Goal: Information Seeking & Learning: Learn about a topic

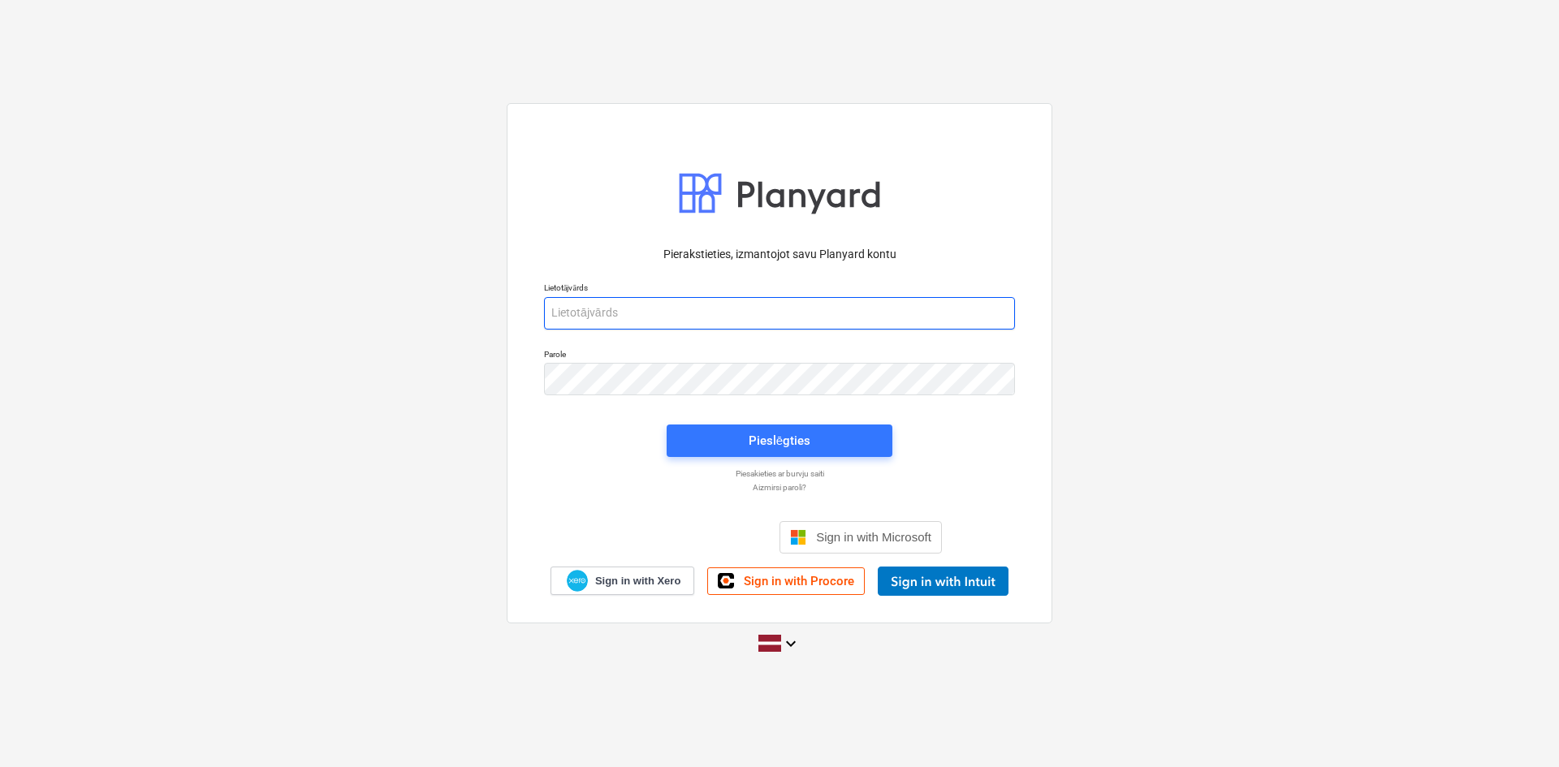
type input "[PERSON_NAME][EMAIL_ADDRESS][PERSON_NAME][DOMAIN_NAME]"
drag, startPoint x: 0, startPoint y: 0, endPoint x: 429, endPoint y: 135, distance: 449.3
click at [429, 135] on div "Pierakstieties, izmantojot savu Planyard kontu Lietotājvārds [PERSON_NAME][EMAI…" at bounding box center [779, 383] width 1559 height 586
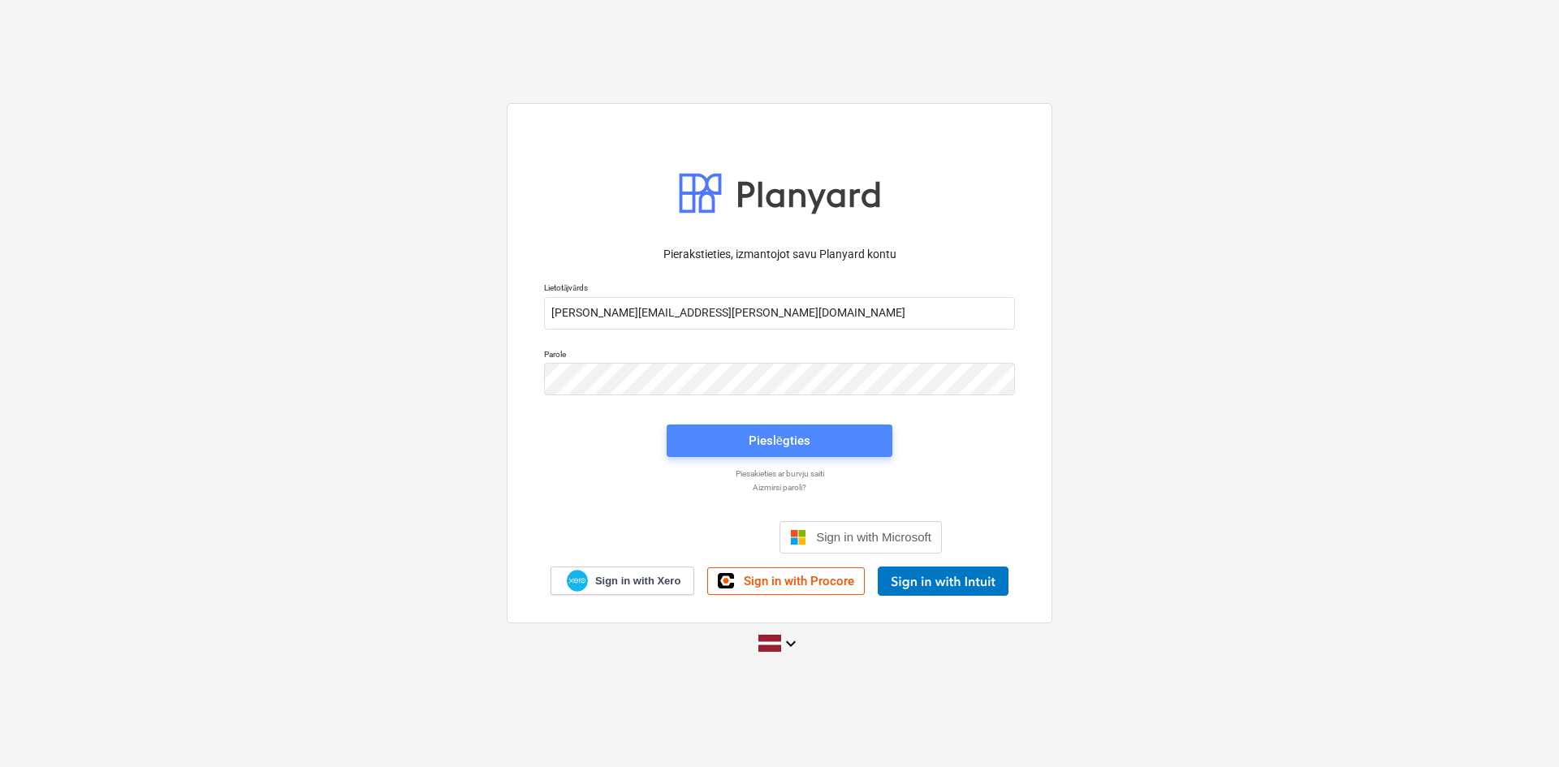
click at [843, 449] on span "Pieslēgties" at bounding box center [779, 440] width 187 height 21
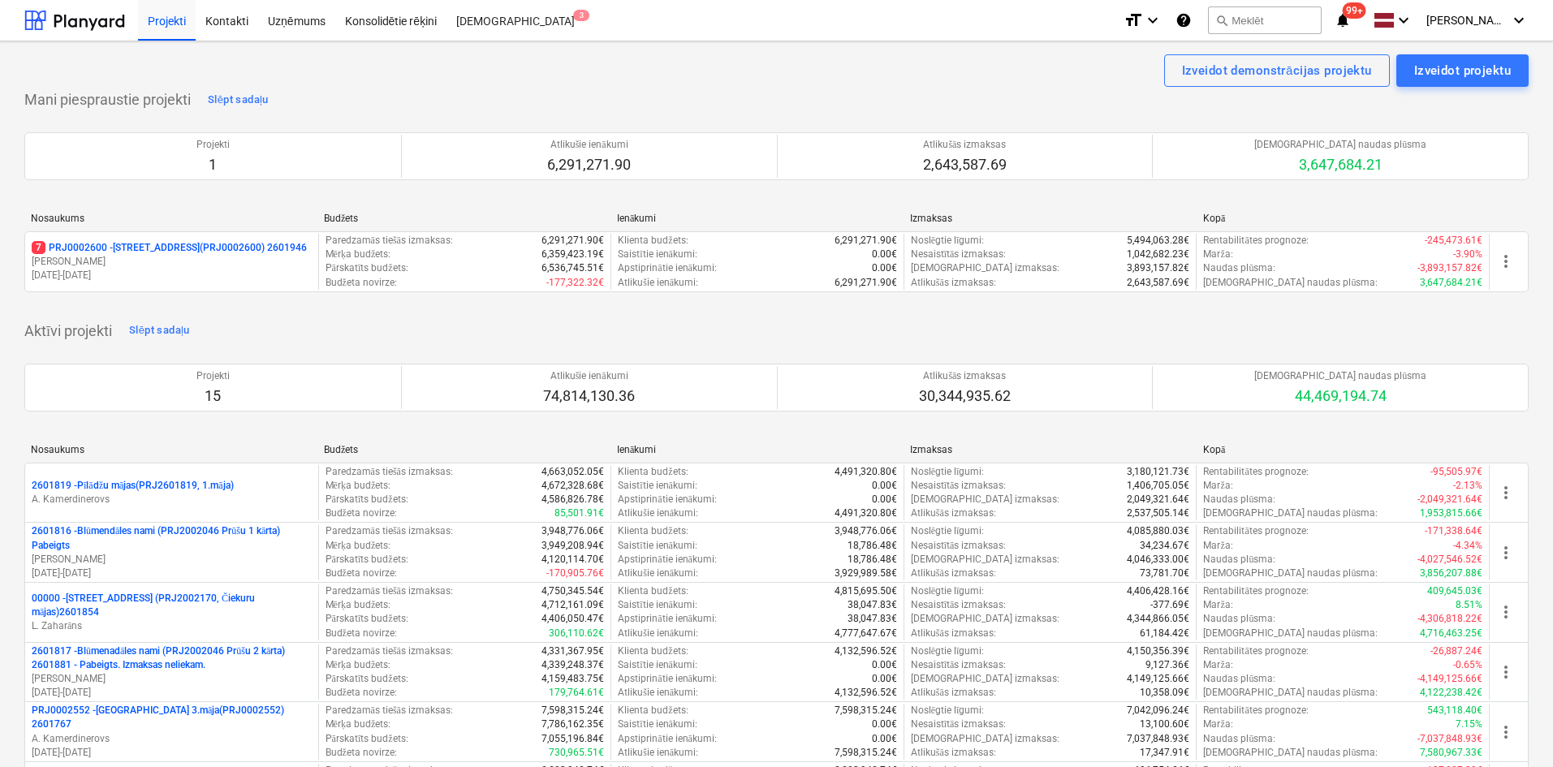
click at [163, 241] on p "7 PRJ0002600 - [STREET_ADDRESS](PRJ0002600) 2601946" at bounding box center [169, 248] width 275 height 14
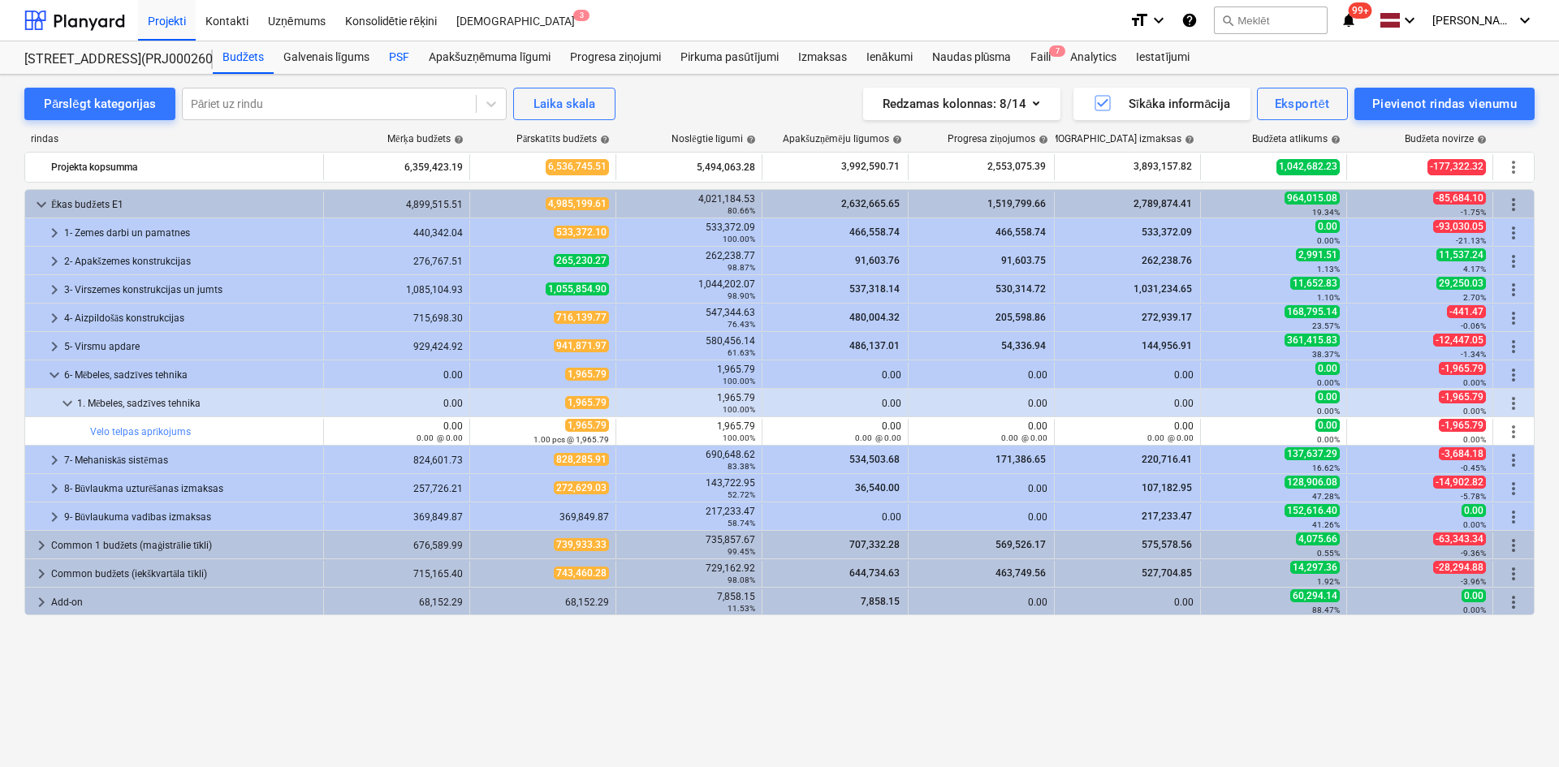
click at [399, 54] on div "PSF" at bounding box center [399, 57] width 40 height 32
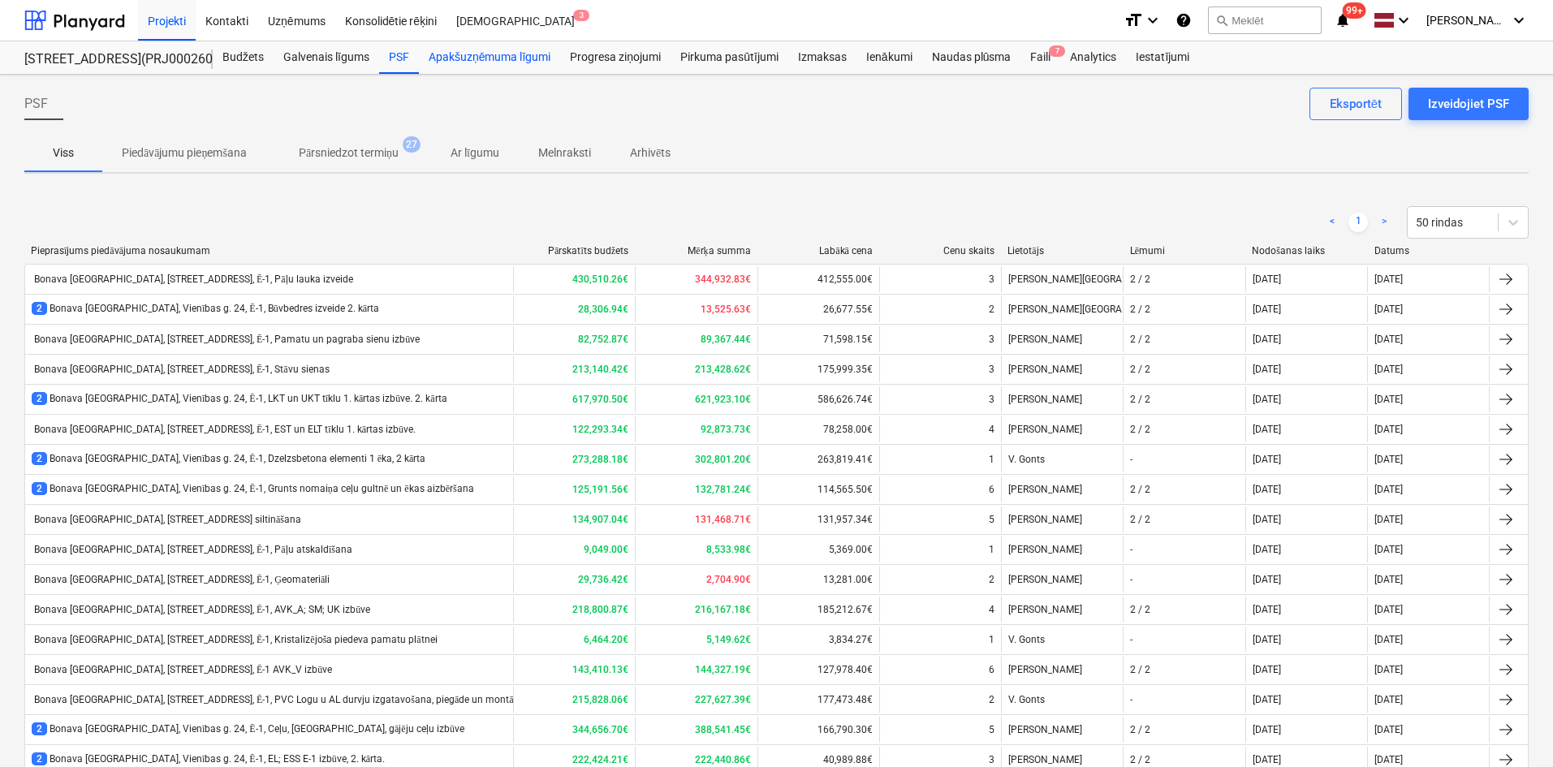
click at [466, 53] on div "Apakšuzņēmuma līgumi" at bounding box center [489, 57] width 141 height 32
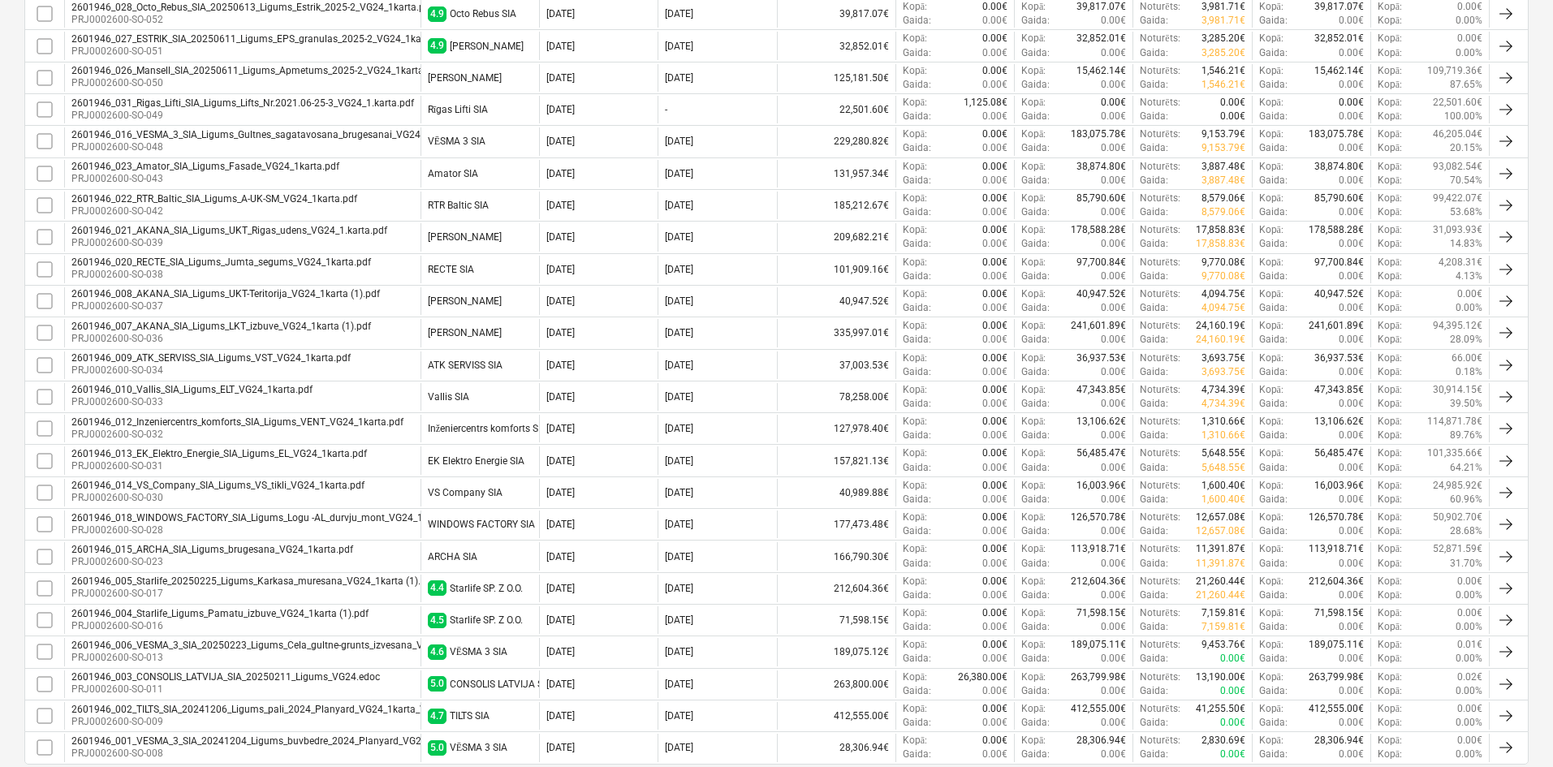
scroll to position [760, 0]
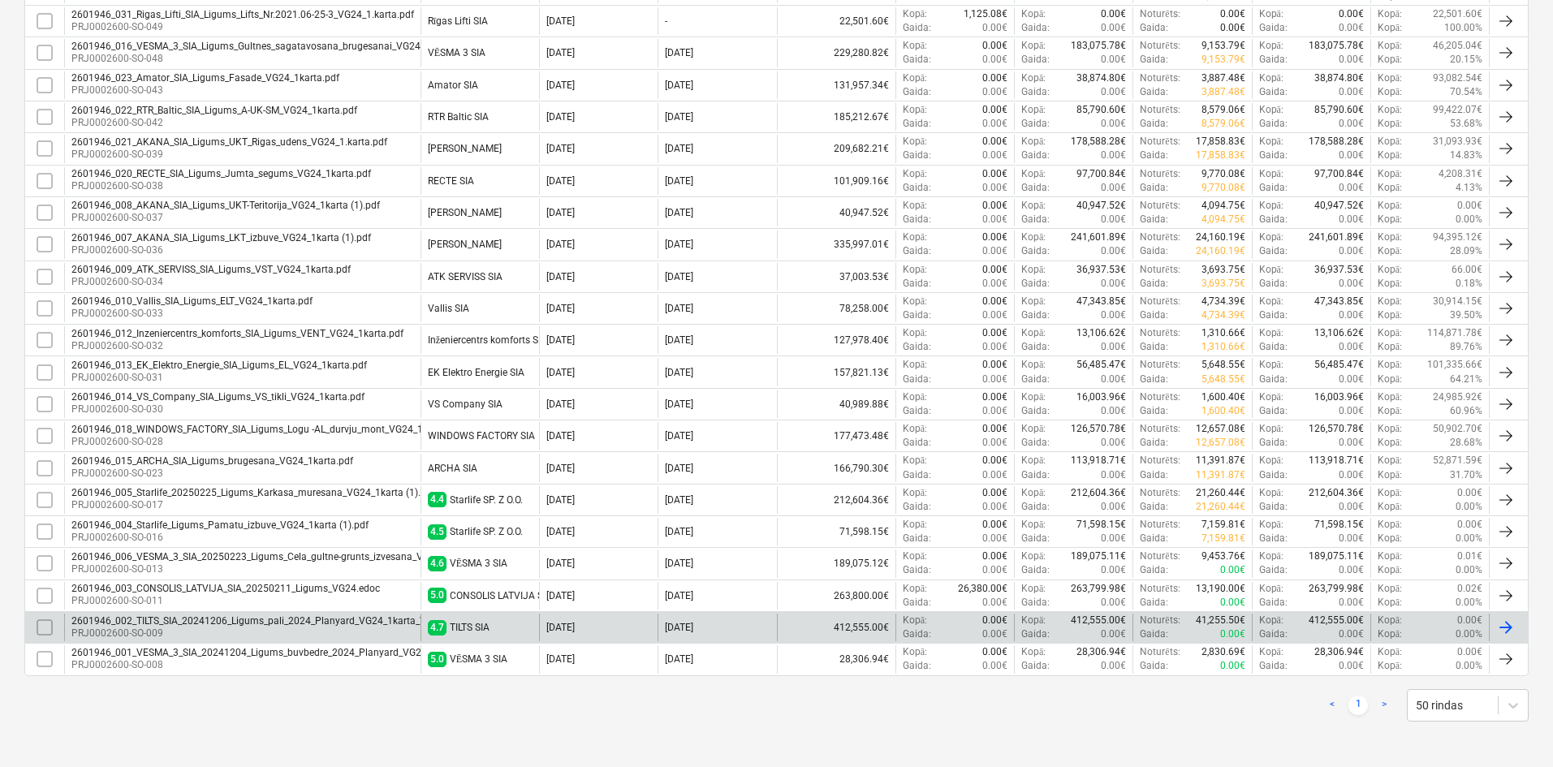
click at [298, 612] on div "2601946_002_TILTS_SIA_20241206_Ligums_pali_2024_Planyard_VG24_1karta_VT_KK3.pdf…" at bounding box center [776, 627] width 1504 height 32
click at [299, 623] on div "2601946_002_TILTS_SIA_20241206_Ligums_pali_2024_Planyard_VG24_1karta_VT_KK3.pdf" at bounding box center [271, 620] width 400 height 11
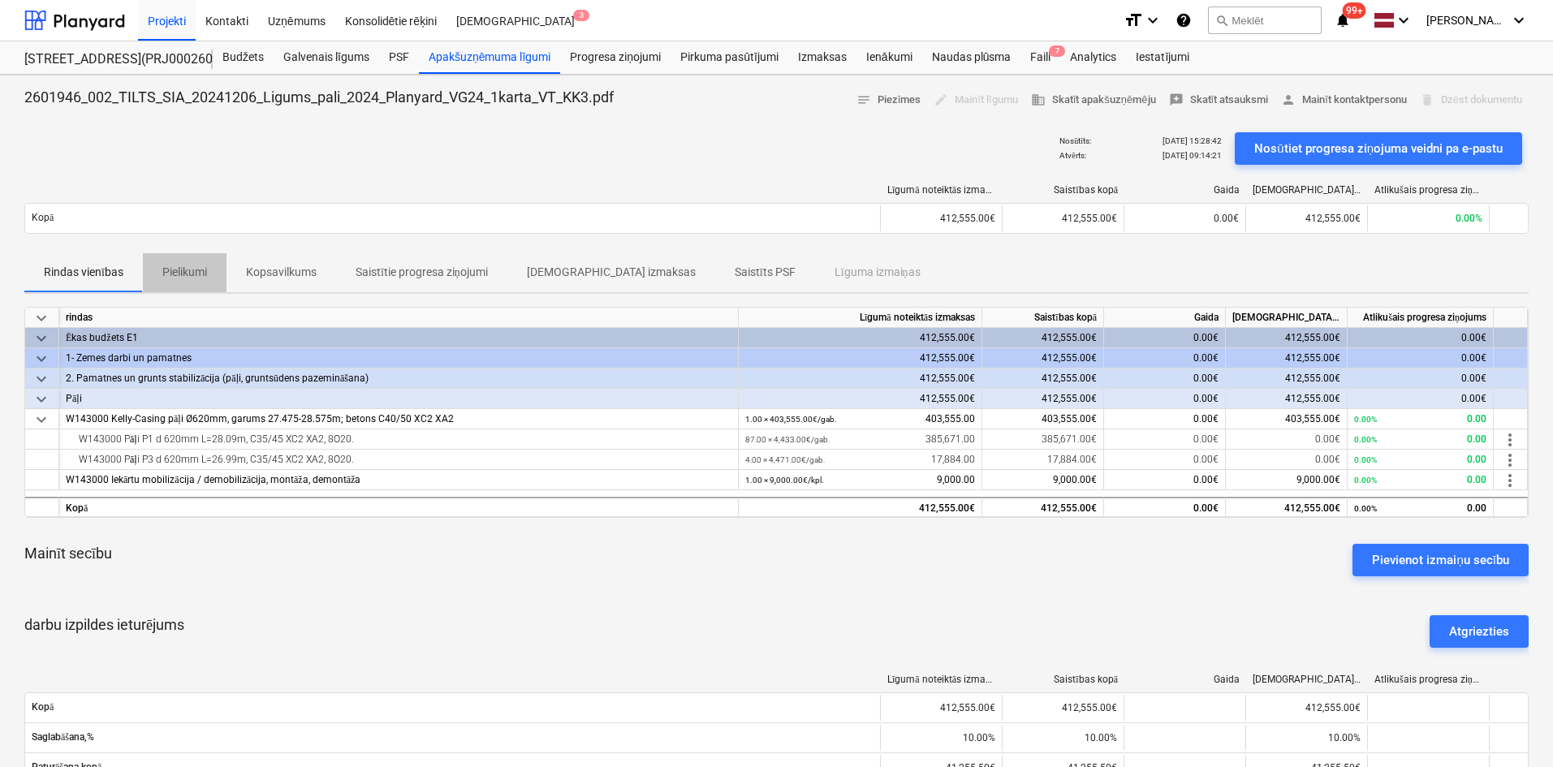
click at [188, 275] on p "Pielikumi" at bounding box center [184, 272] width 45 height 17
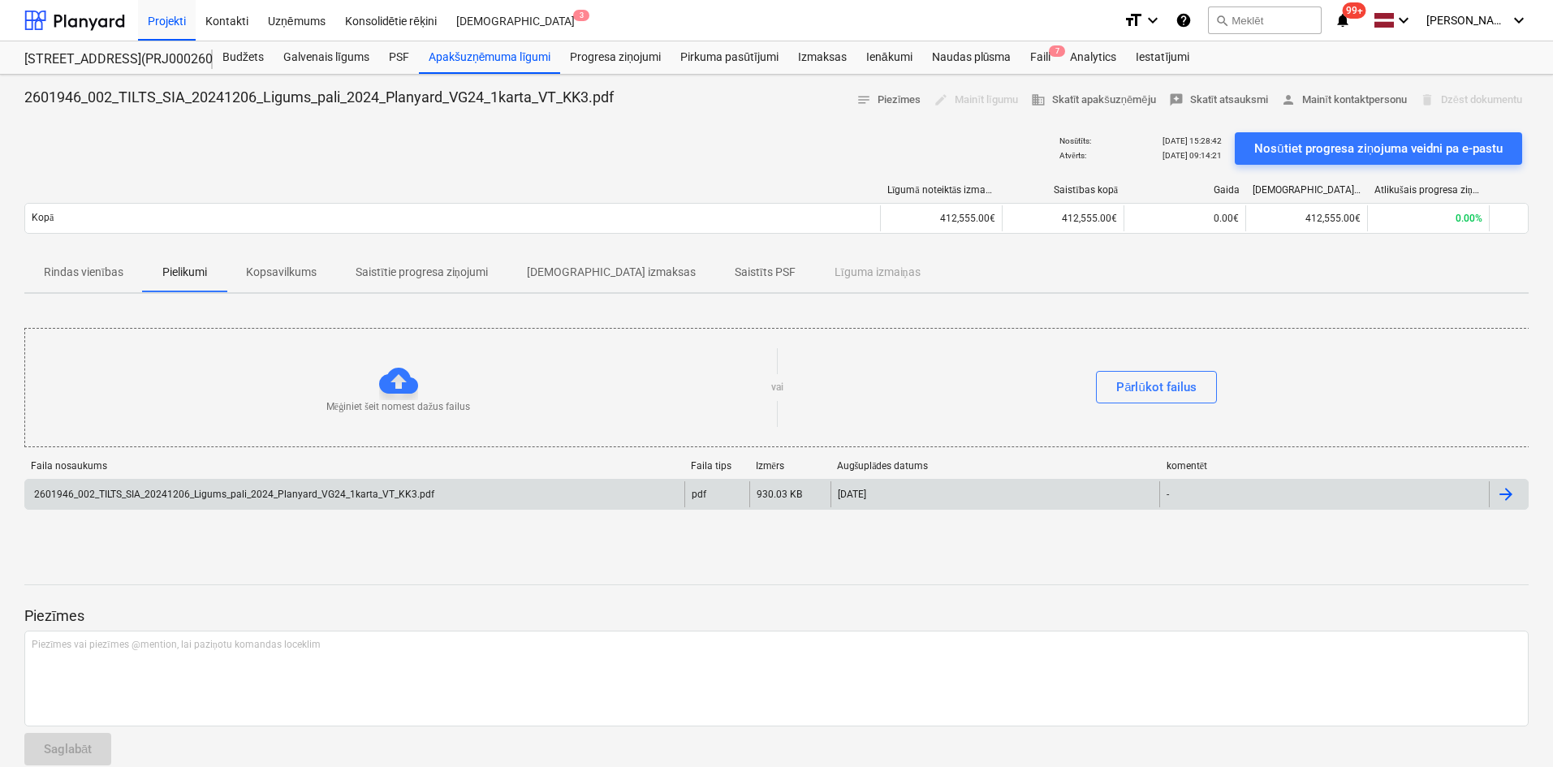
click at [271, 489] on div "2601946_002_TILTS_SIA_20241206_Ligums_pali_2024_Planyard_VG24_1karta_VT_KK3.pdf" at bounding box center [233, 494] width 403 height 11
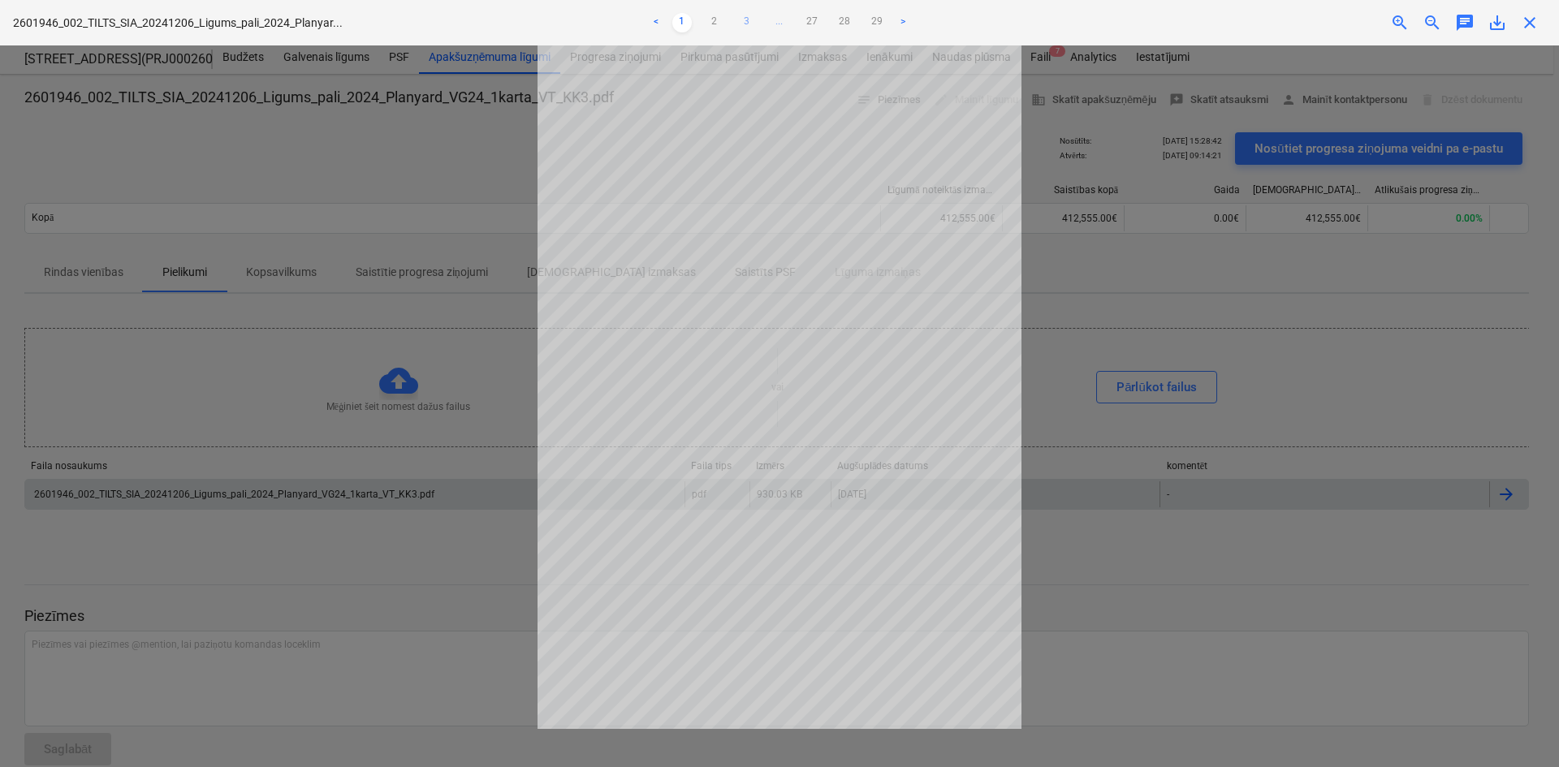
click at [746, 15] on link "3" at bounding box center [746, 22] width 19 height 19
click at [762, 19] on link "4" at bounding box center [762, 22] width 19 height 19
click at [778, 20] on link "5" at bounding box center [779, 22] width 19 height 19
click at [791, 23] on link "6" at bounding box center [795, 22] width 19 height 19
click at [811, 21] on link "7" at bounding box center [811, 22] width 19 height 19
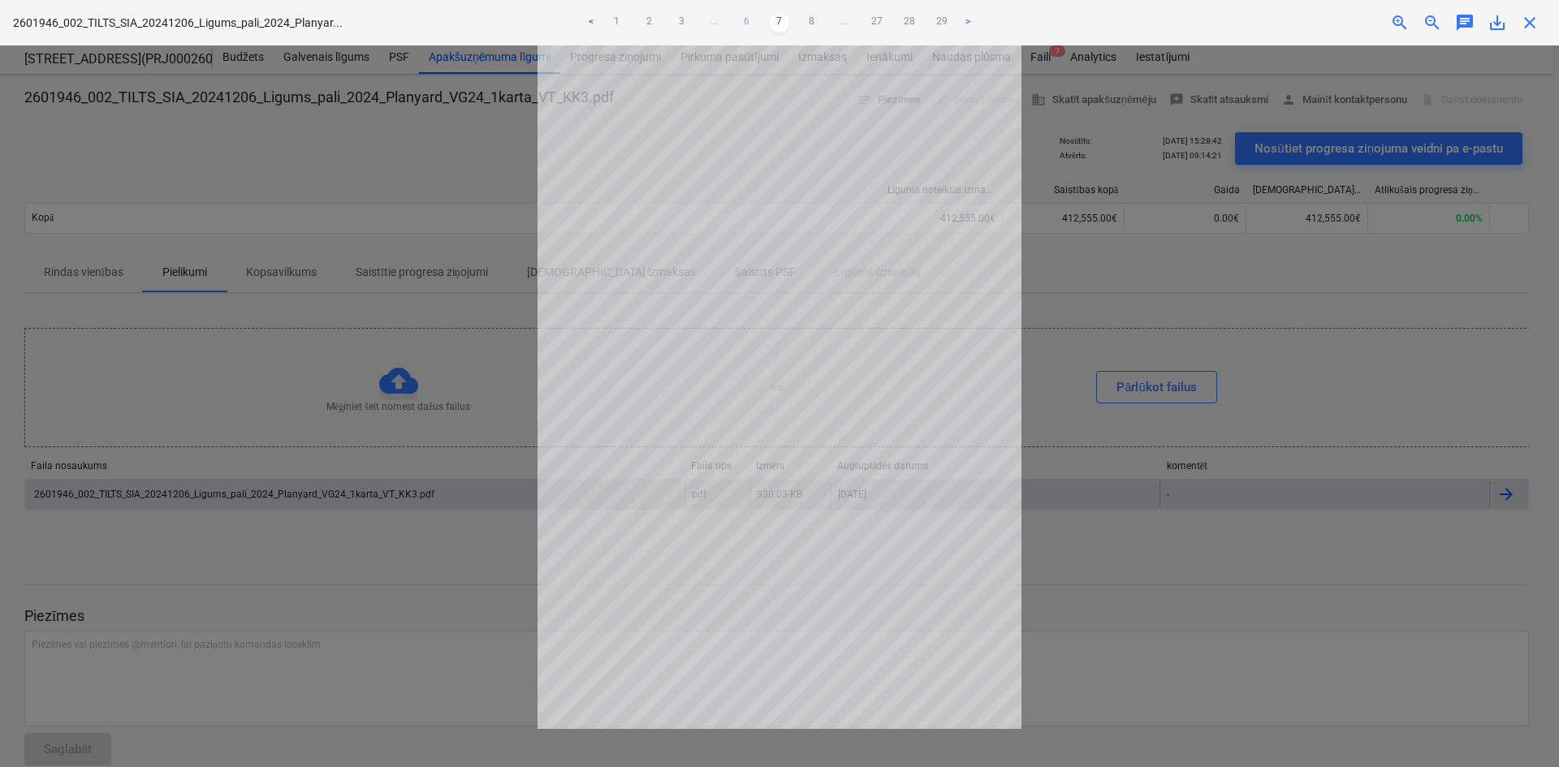
click at [750, 16] on link "6" at bounding box center [746, 22] width 19 height 19
click at [1530, 24] on span "close" at bounding box center [1529, 22] width 19 height 19
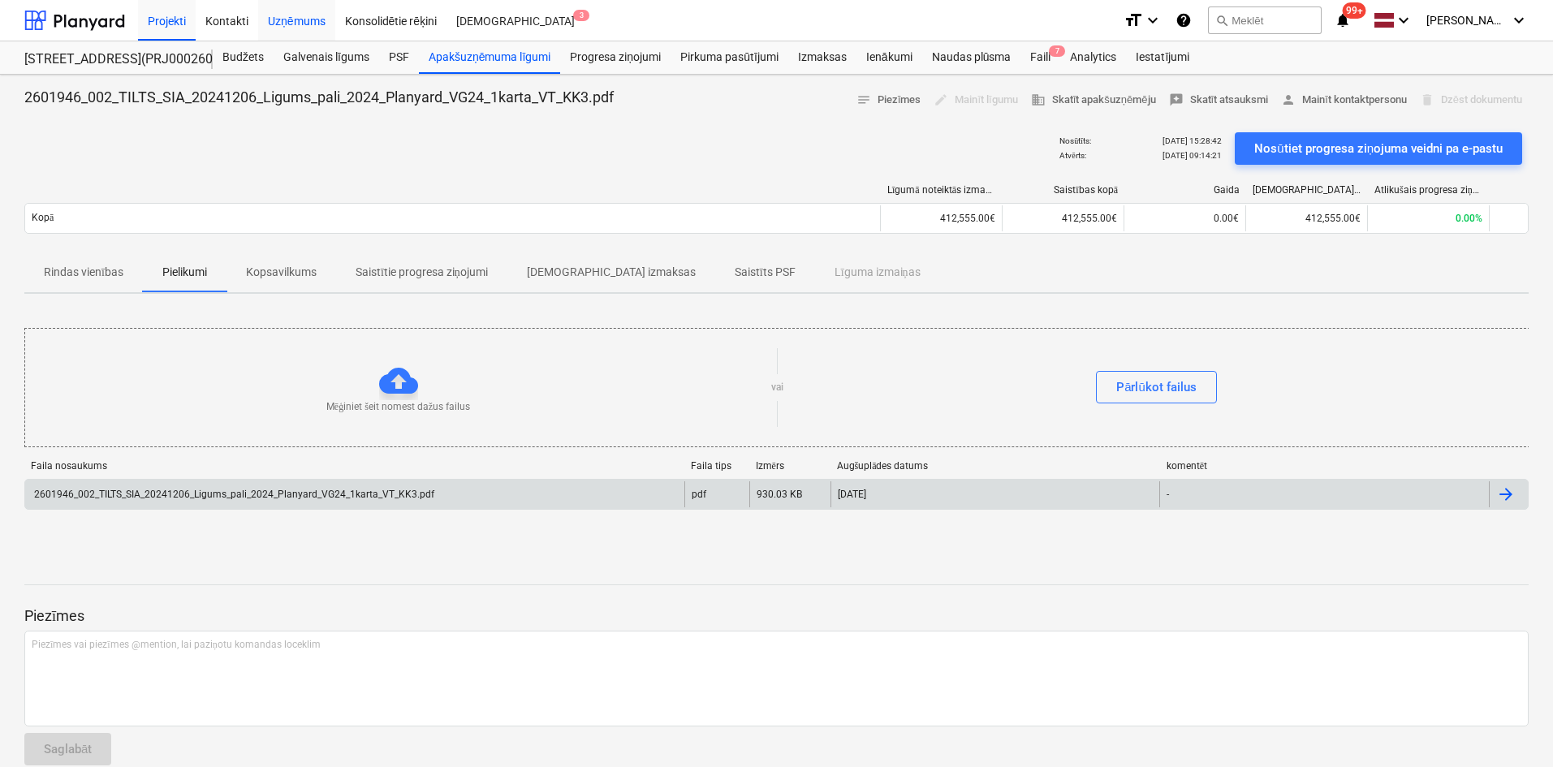
click at [307, 17] on div "Uzņēmums" at bounding box center [296, 19] width 77 height 41
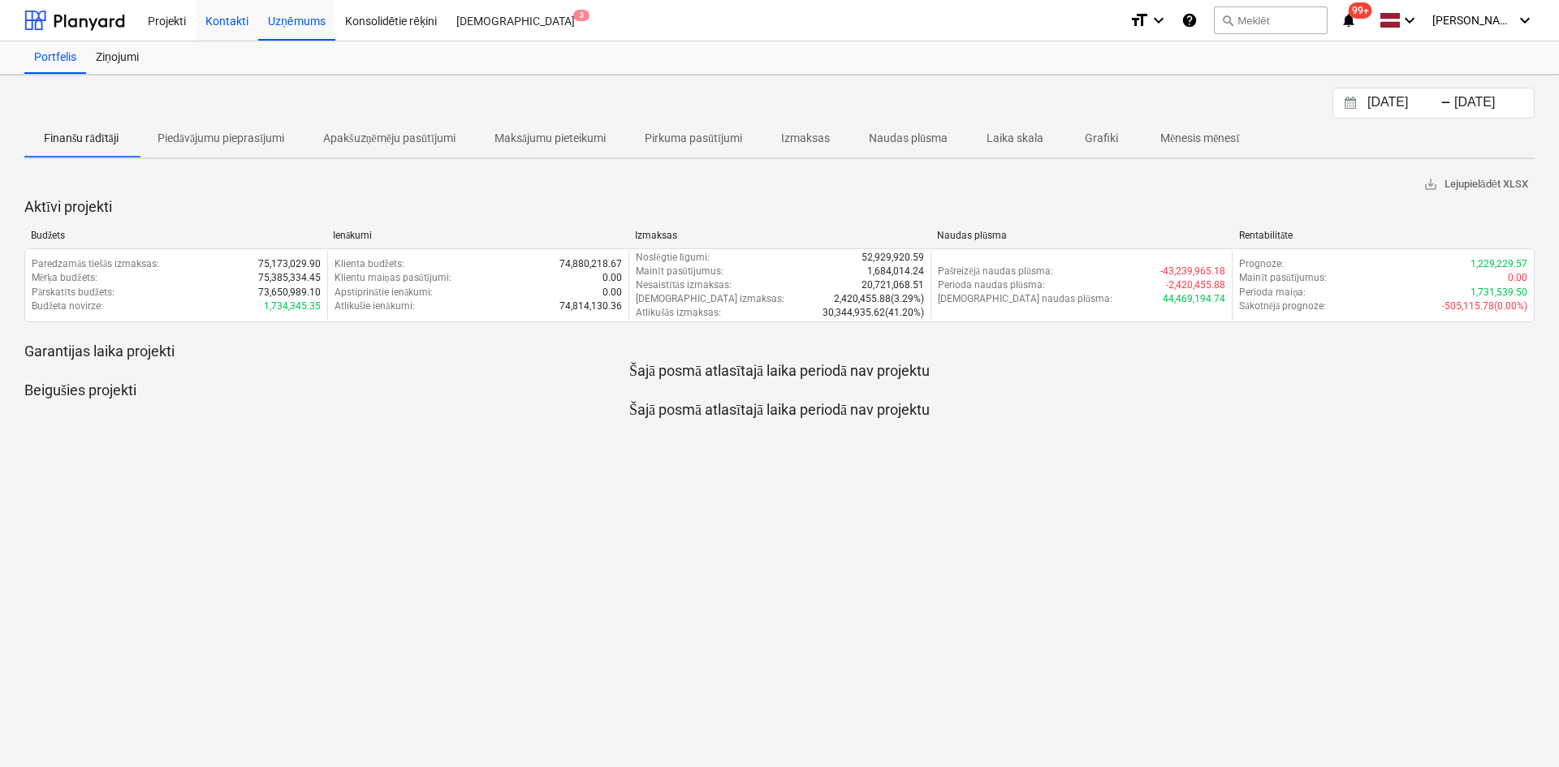
click at [227, 18] on div "Kontakti" at bounding box center [227, 19] width 63 height 41
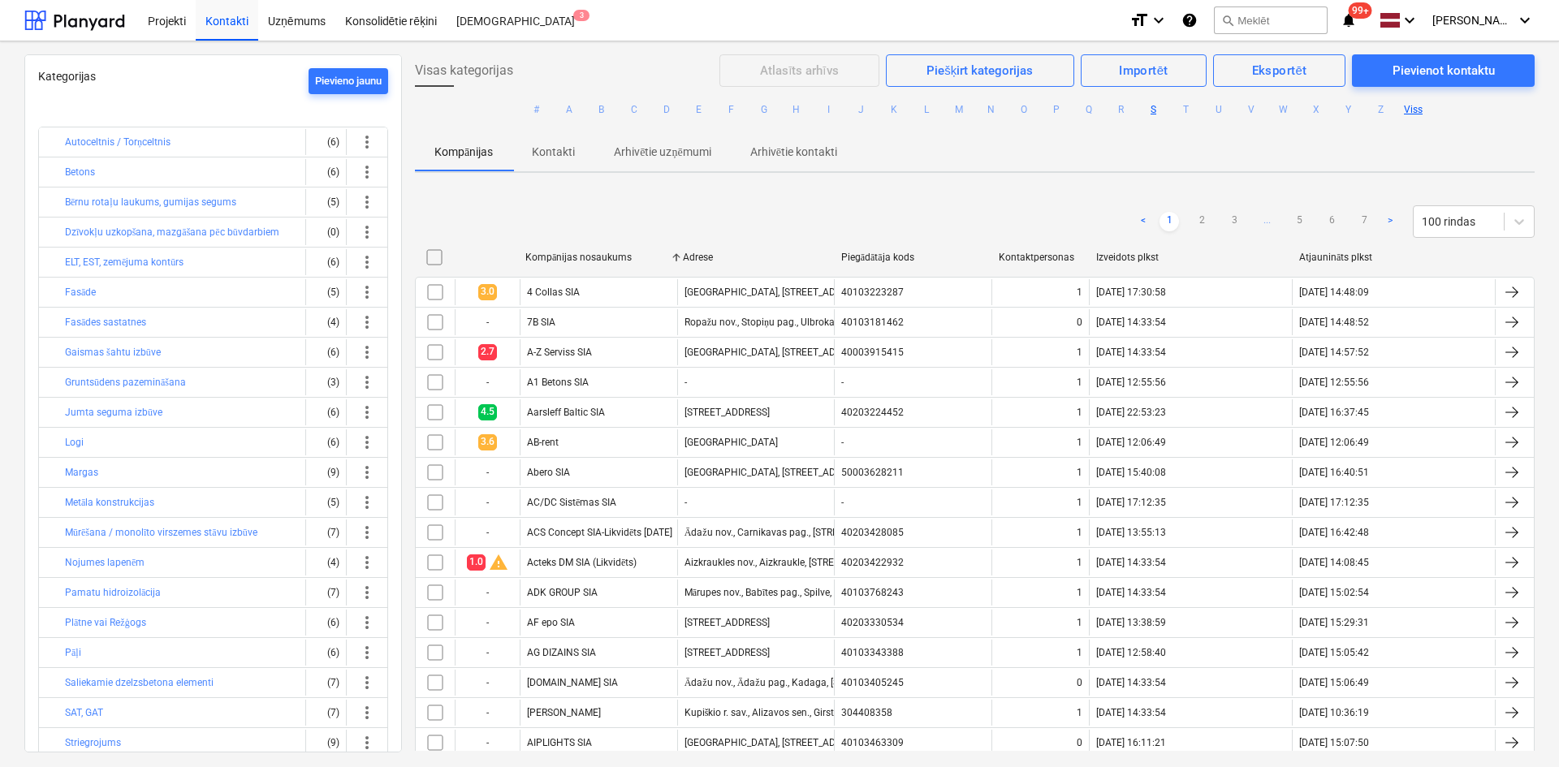
click at [1152, 109] on button "S" at bounding box center [1153, 109] width 19 height 19
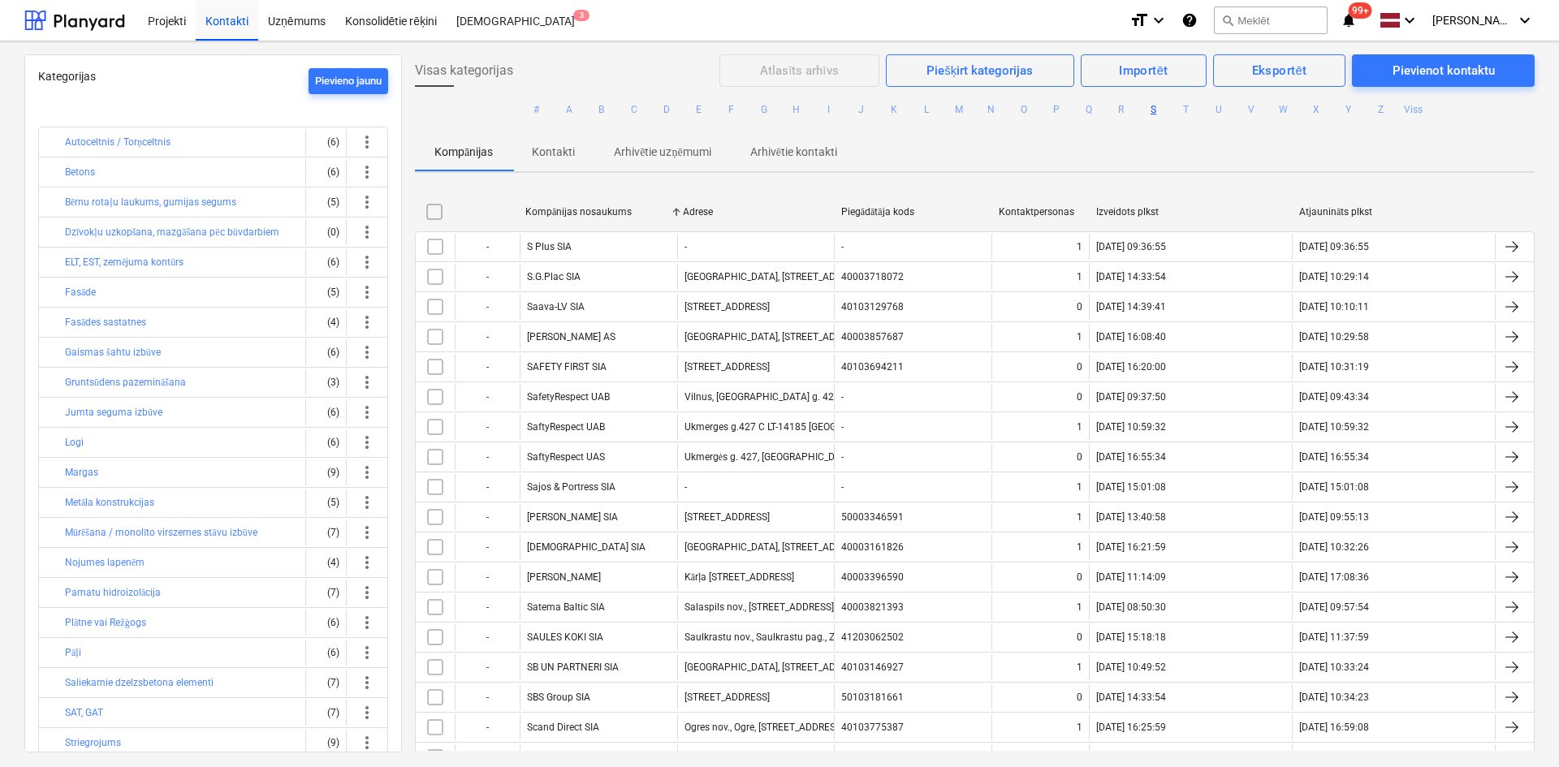
click at [1152, 109] on button "S" at bounding box center [1153, 109] width 19 height 19
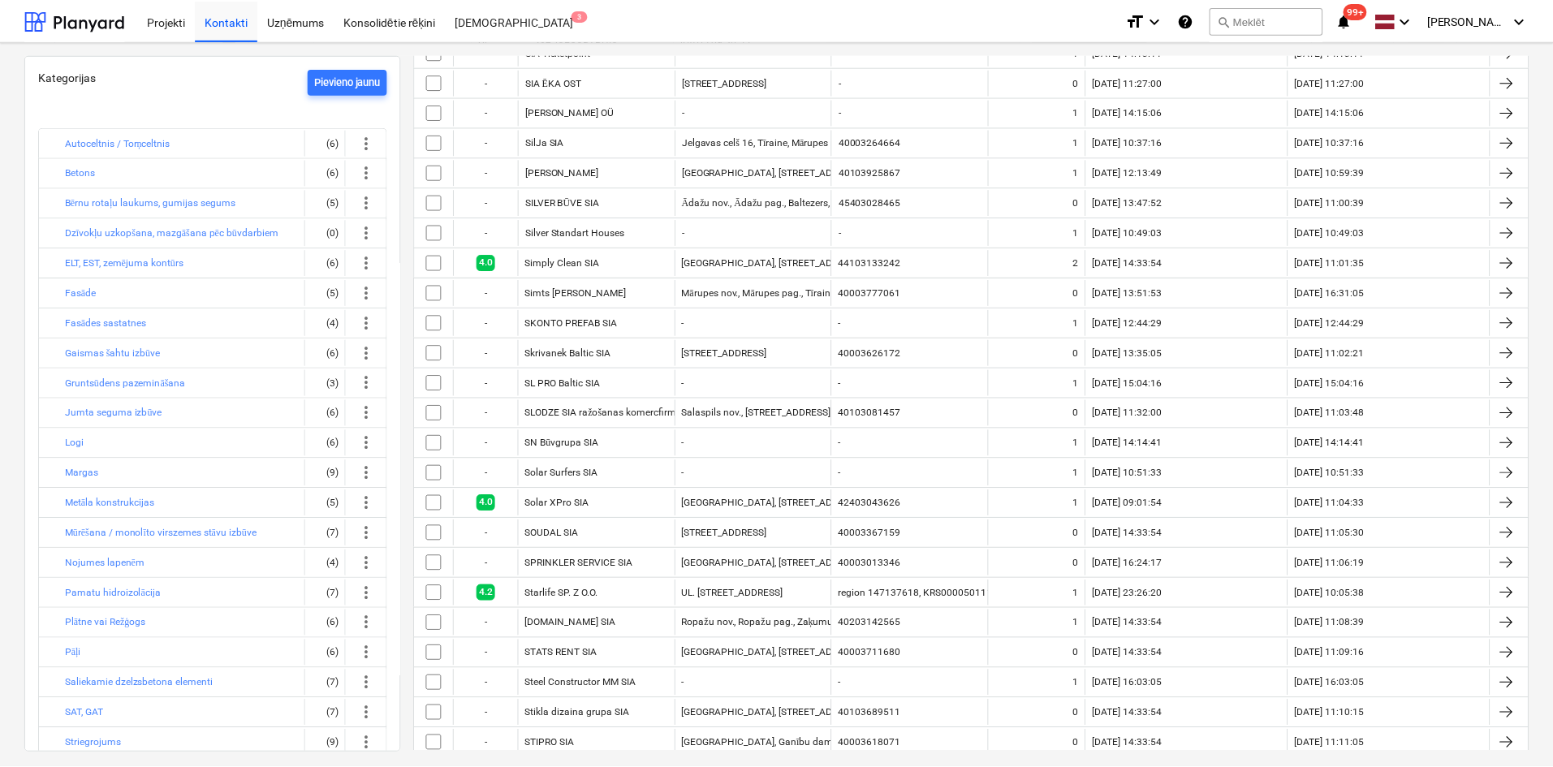
scroll to position [1339, 0]
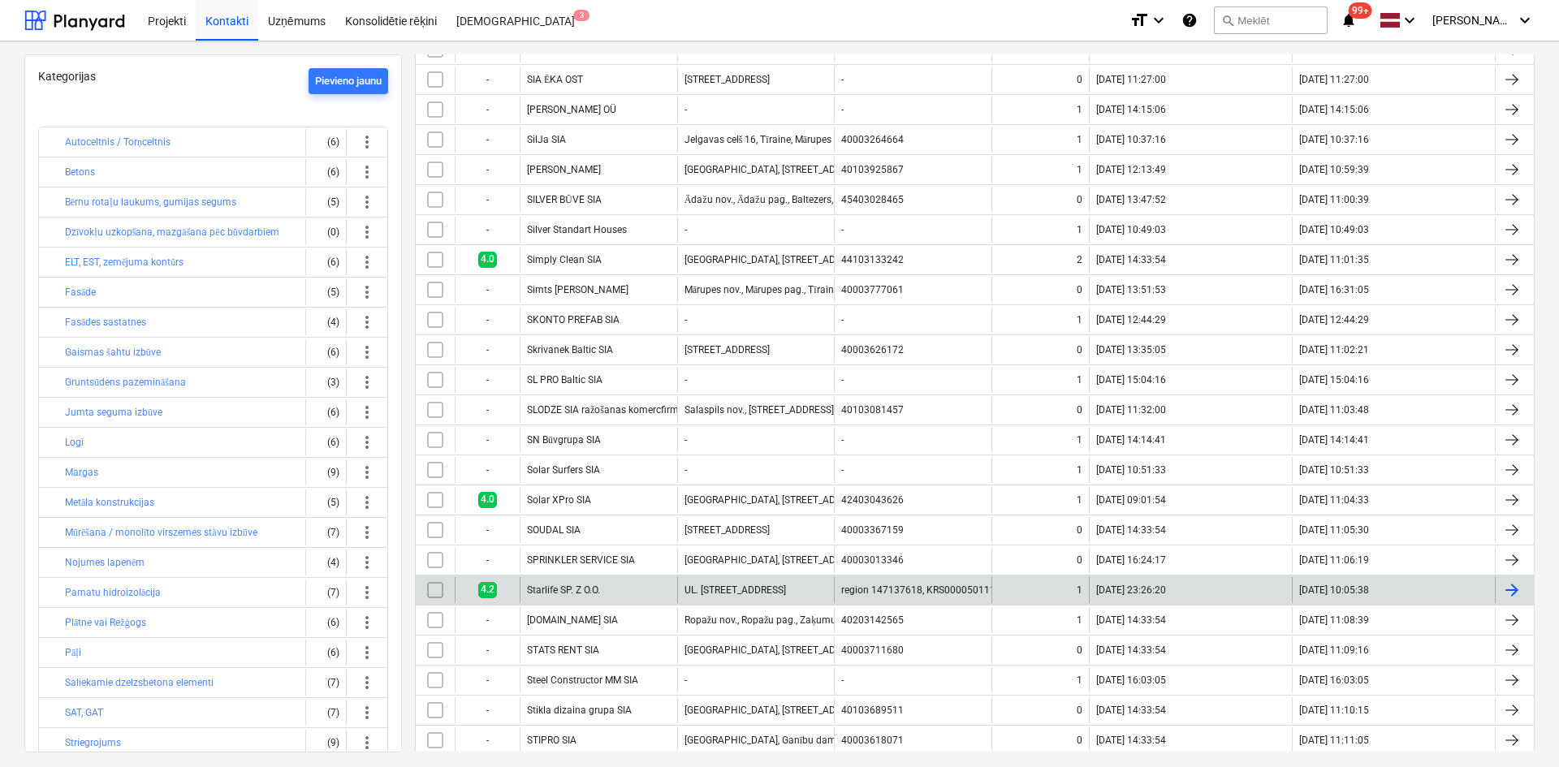
click at [541, 585] on div "Starlife SP. Z O.O." at bounding box center [563, 589] width 73 height 11
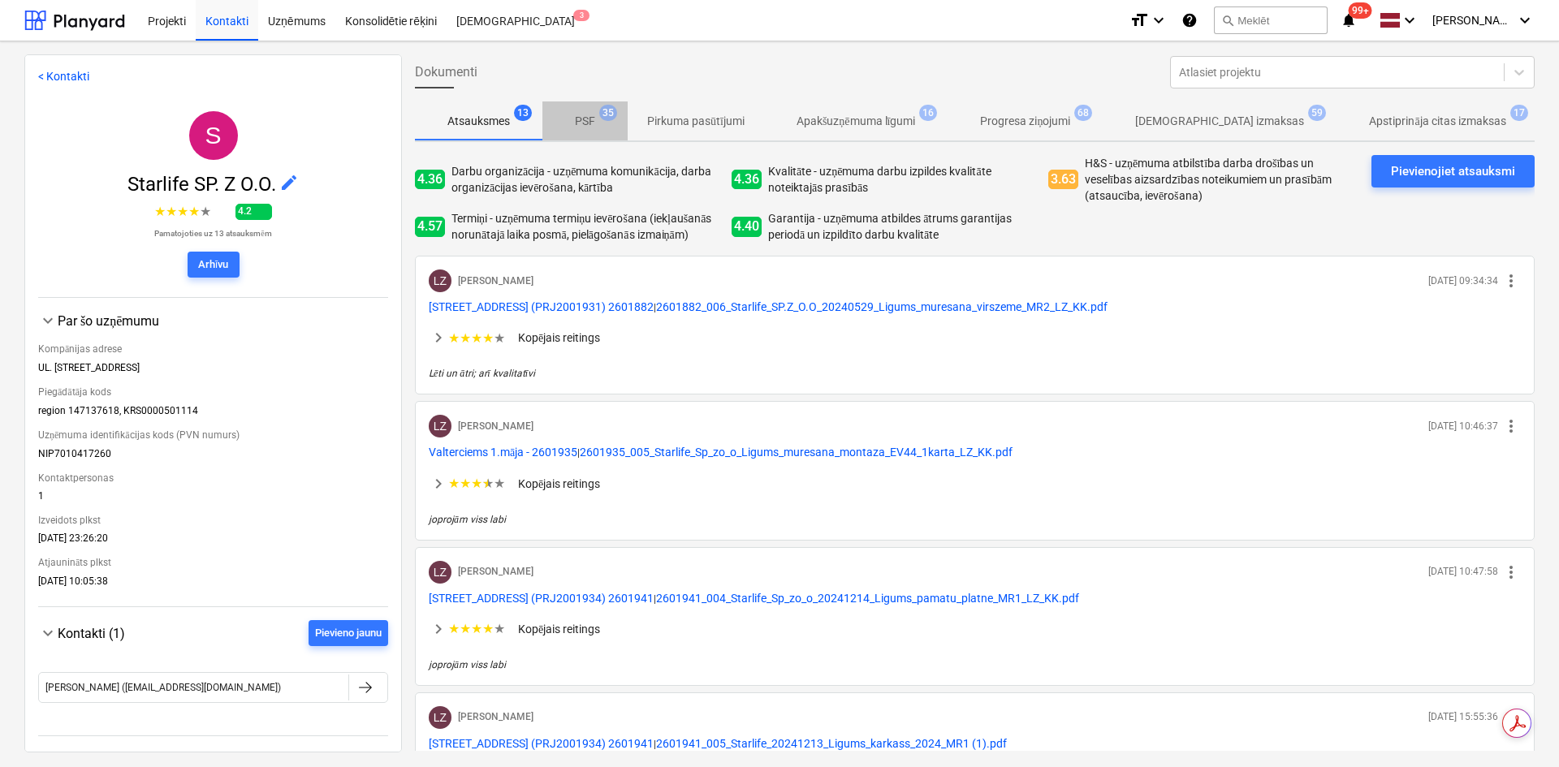
click at [585, 119] on p "PSF" at bounding box center [585, 121] width 20 height 17
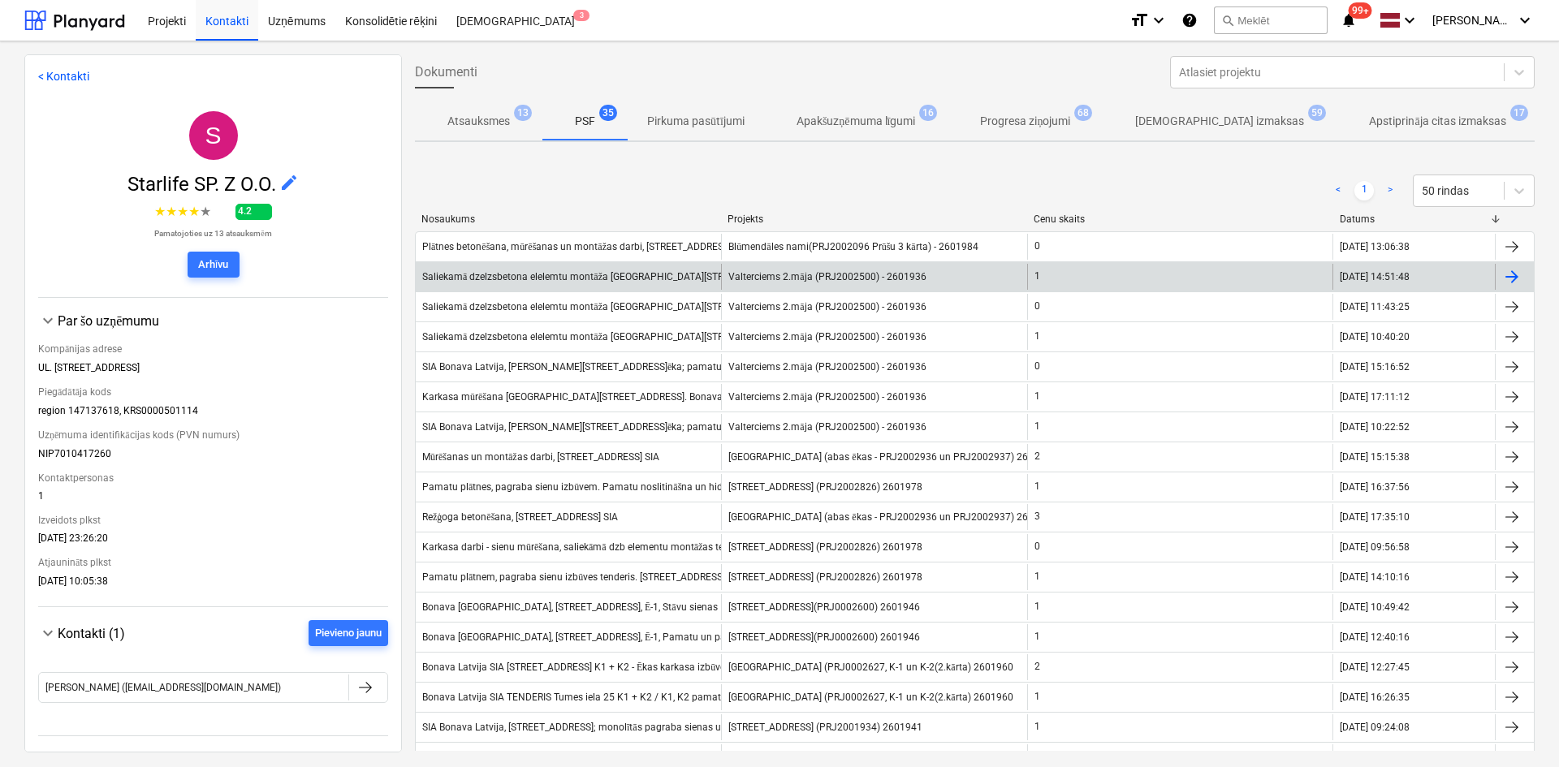
click at [483, 284] on div "Saliekamā dzelzsbetona elelemtu montāža [GEOGRAPHIC_DATA][STREET_ADDRESS]. Bona…" at bounding box center [568, 277] width 305 height 26
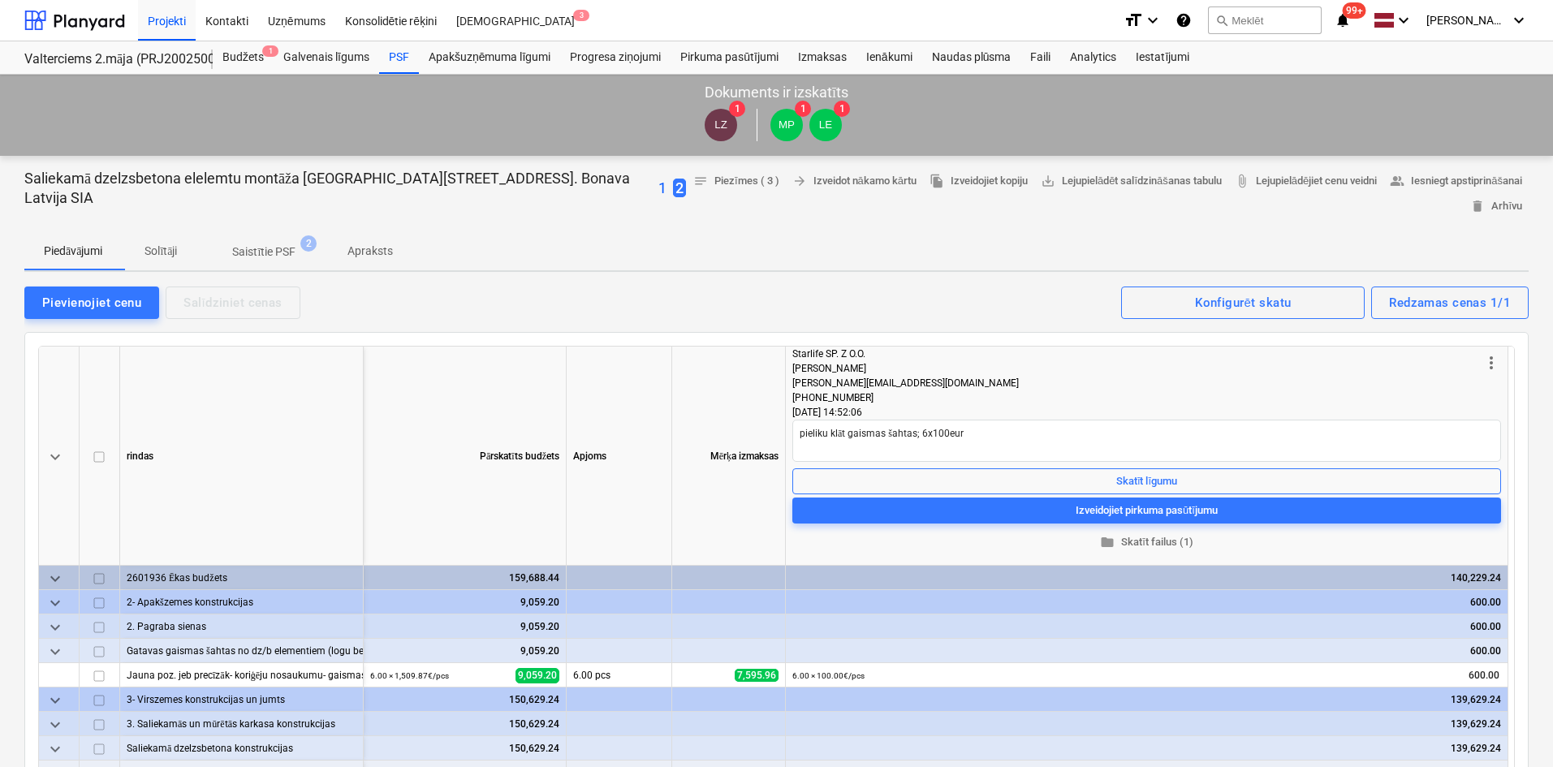
click at [658, 181] on p "1" at bounding box center [662, 188] width 8 height 19
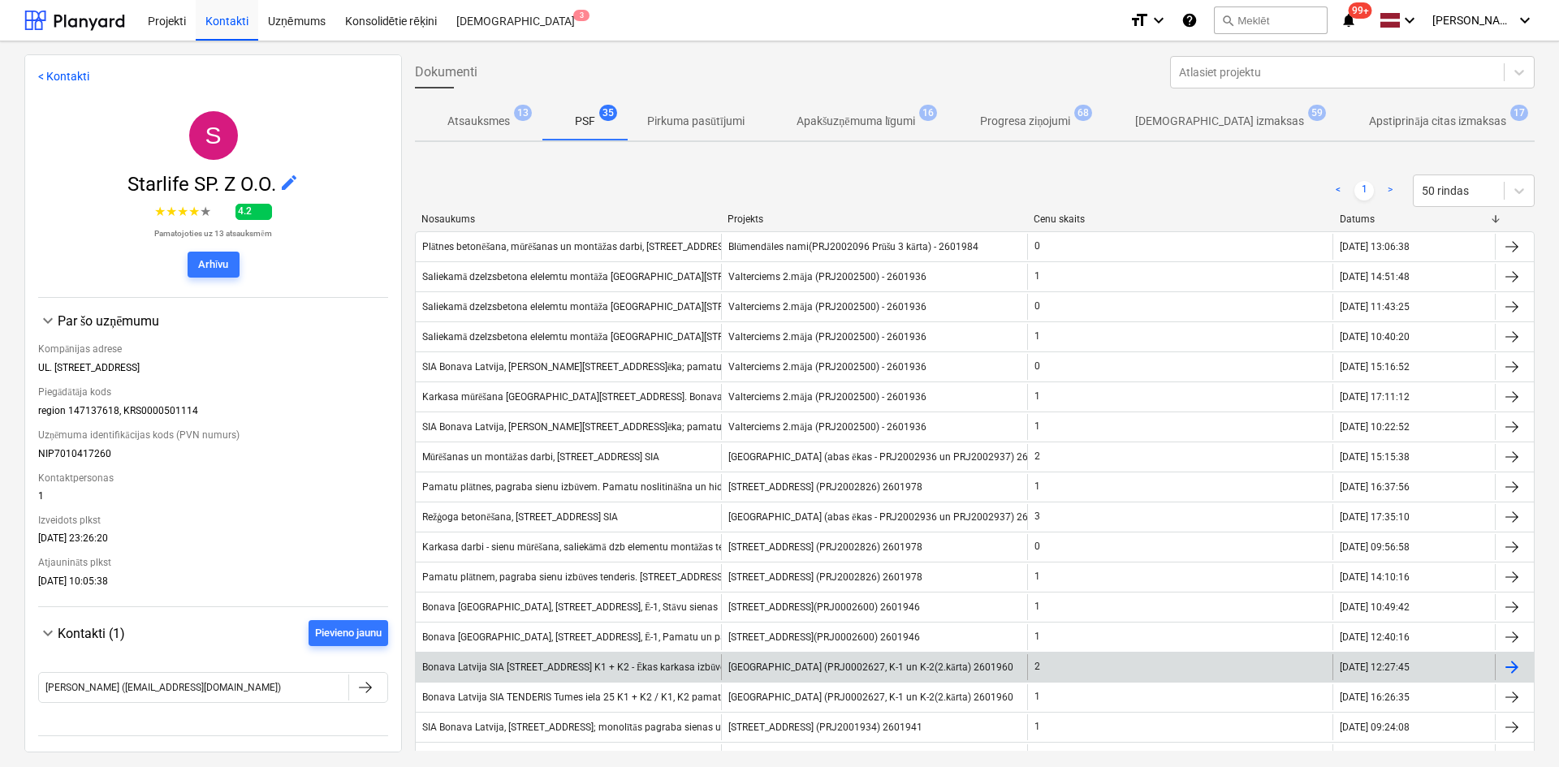
click at [626, 666] on div "Bonava Latvija SIA [STREET_ADDRESS] K1 + K2 - Ēkas karkasa izbūves darbi K1 un …" at bounding box center [766, 668] width 688 height 12
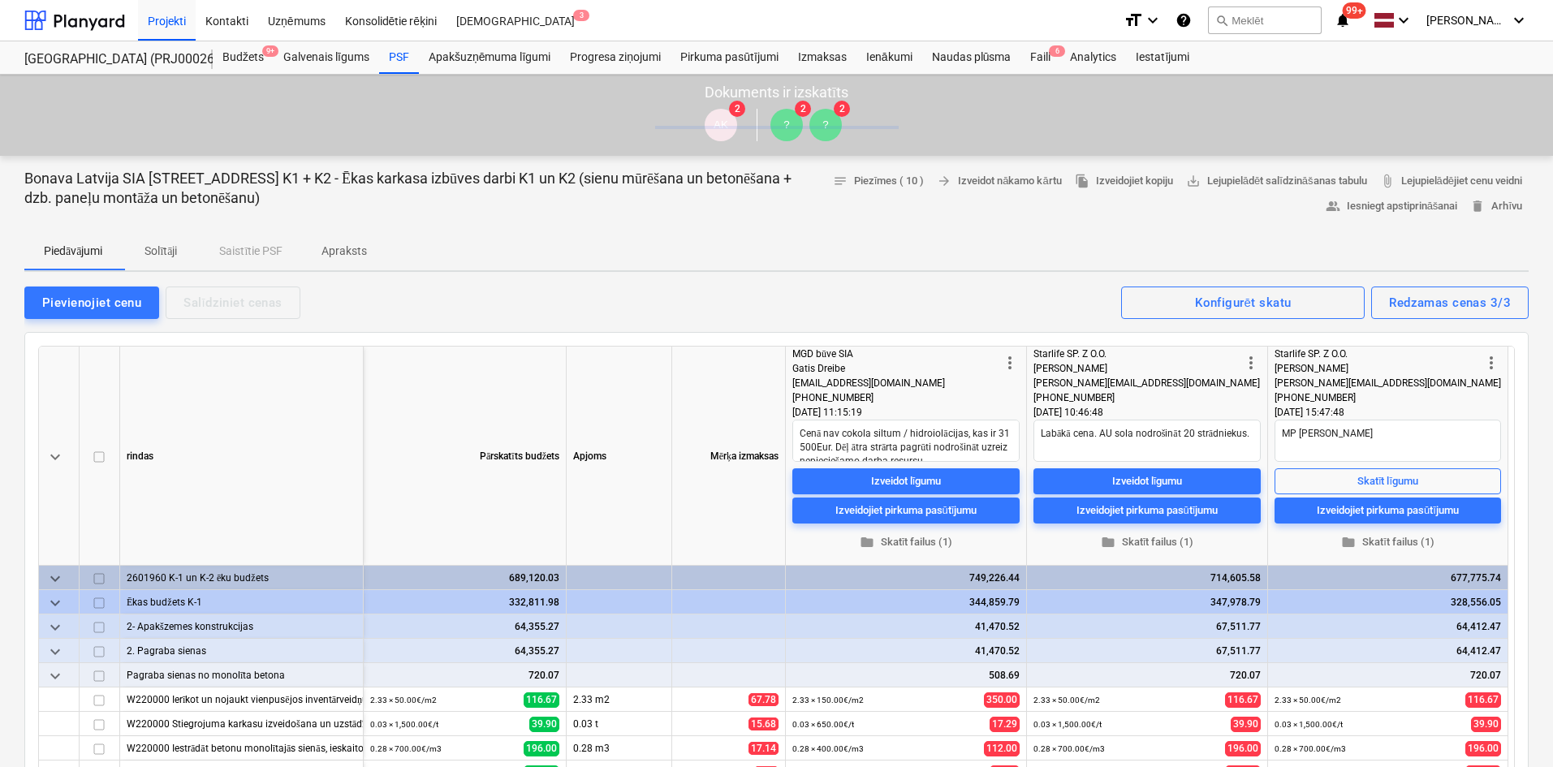
type textarea "x"
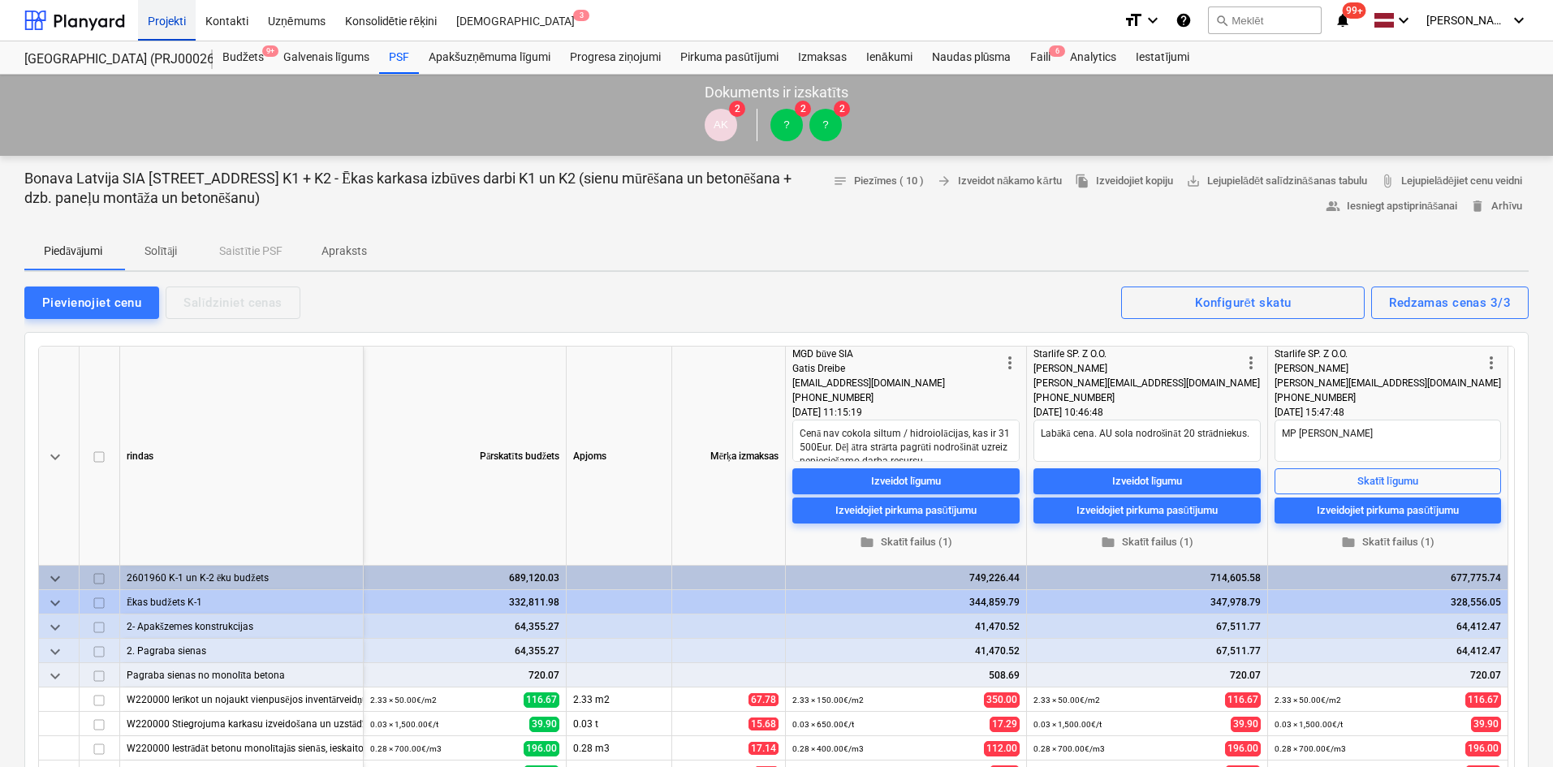
click at [182, 19] on div "Projekti" at bounding box center [167, 19] width 58 height 41
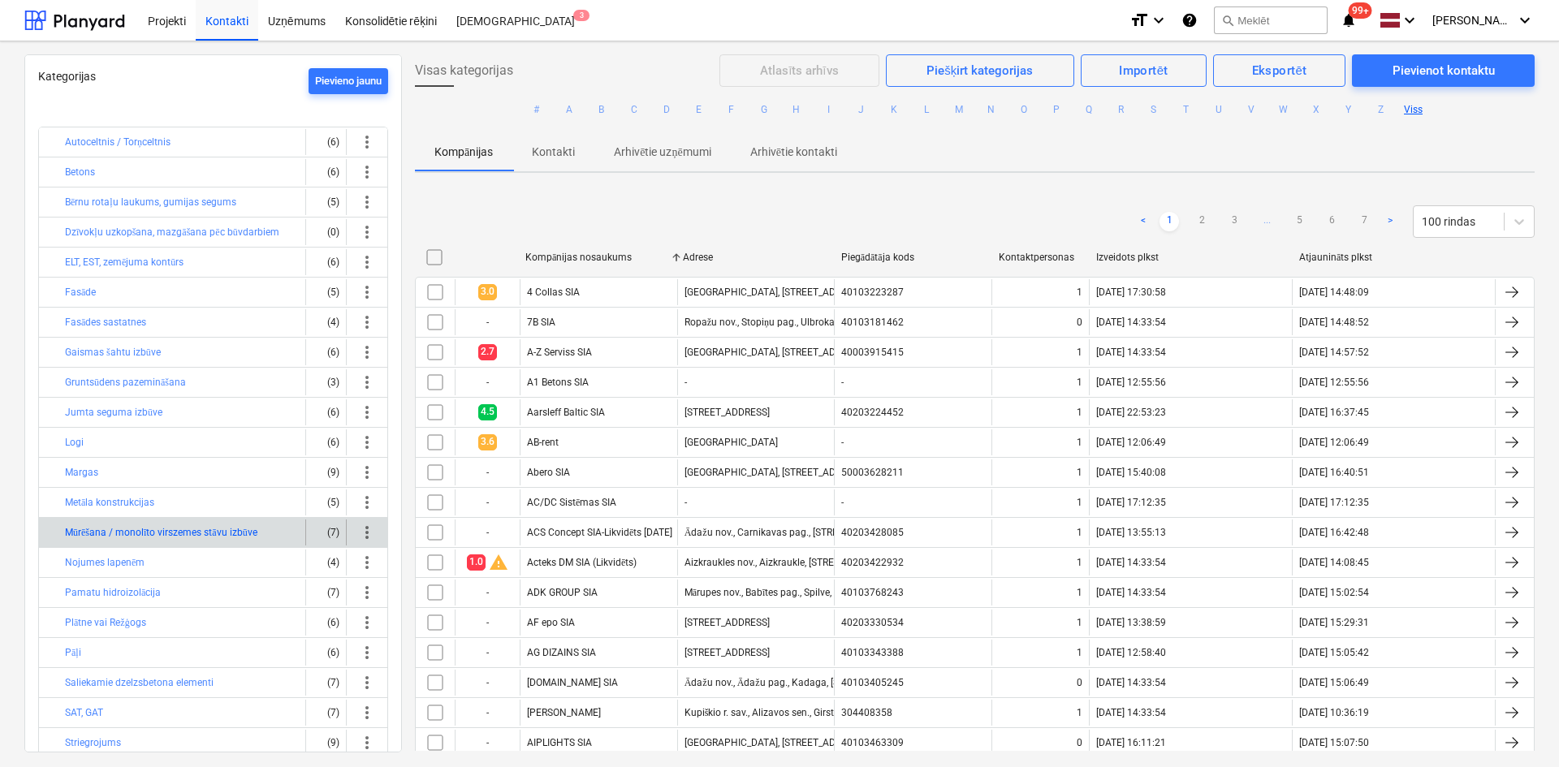
click at [159, 530] on button "Mūrēšana / monolīto virszemes stāvu izbūve" at bounding box center [161, 532] width 192 height 19
